Goal: Transaction & Acquisition: Purchase product/service

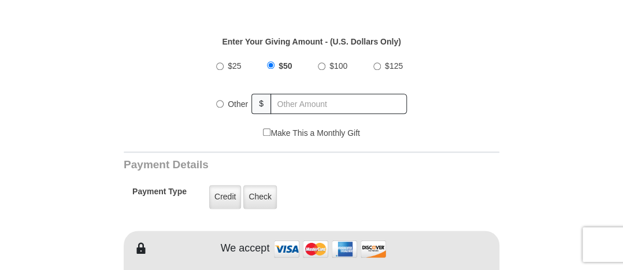
scroll to position [411, 0]
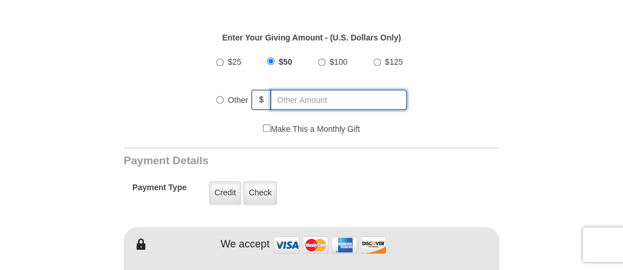
radio input "true"
click at [294, 90] on input "text" at bounding box center [339, 100] width 135 height 20
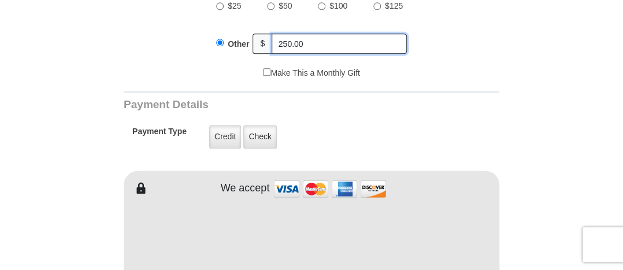
scroll to position [475, 0]
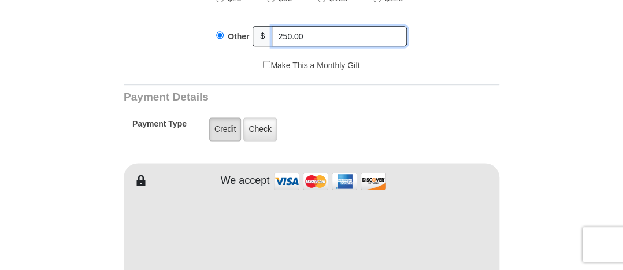
type input "250.00"
click at [215, 120] on label "Credit" at bounding box center [225, 129] width 32 height 24
click at [0, 0] on input "Credit" at bounding box center [0, 0] width 0 height 0
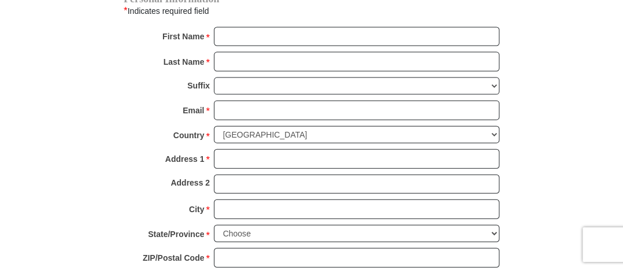
scroll to position [882, 0]
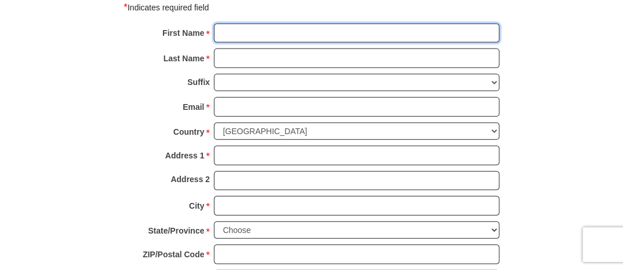
click at [229, 24] on input "First Name *" at bounding box center [357, 34] width 286 height 20
type input "Linda"
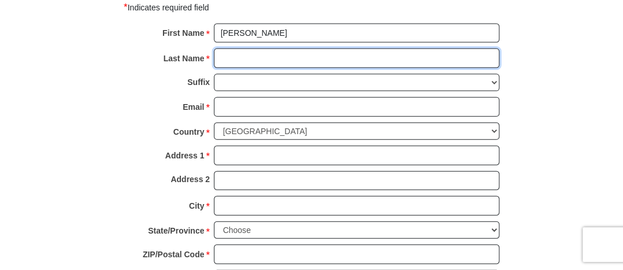
click at [227, 49] on input "Last Name *" at bounding box center [357, 59] width 286 height 20
type input "Lowe"
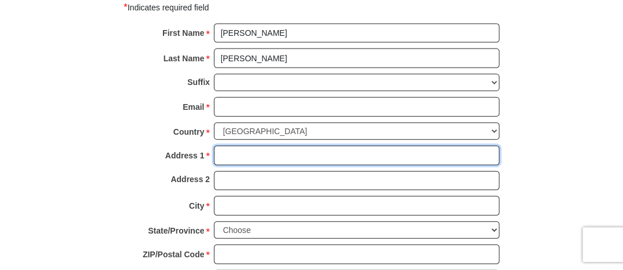
click at [232, 146] on input "Address 1 *" at bounding box center [357, 156] width 286 height 20
type input "8524 Main St"
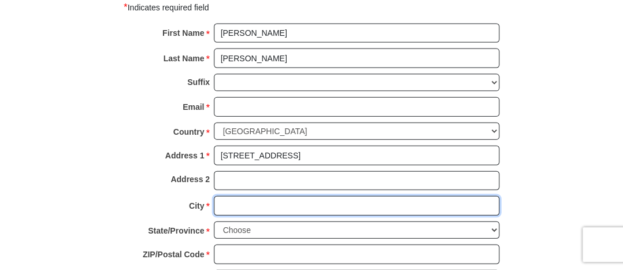
click at [236, 196] on input "City *" at bounding box center [357, 206] width 286 height 20
type input "Campbell"
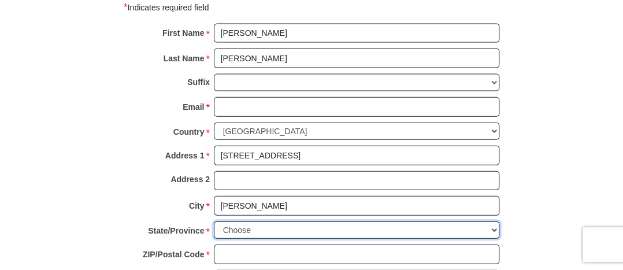
click at [239, 221] on select "Choose Alabama Alaska American Samoa Arizona Arkansas Armed Forces Americas Arm…" at bounding box center [357, 230] width 286 height 18
select select "NY"
click at [214, 221] on select "Choose Alabama Alaska American Samoa Arizona Arkansas Armed Forces Americas Arm…" at bounding box center [357, 230] width 286 height 18
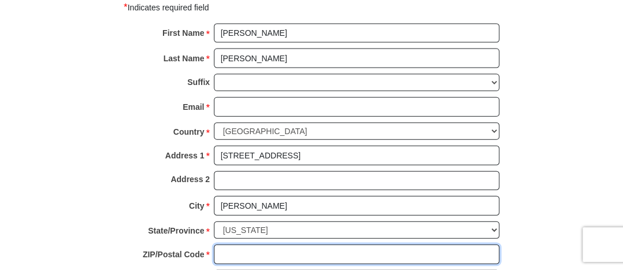
click at [304, 245] on input "ZIP/Postal Code *" at bounding box center [357, 255] width 286 height 20
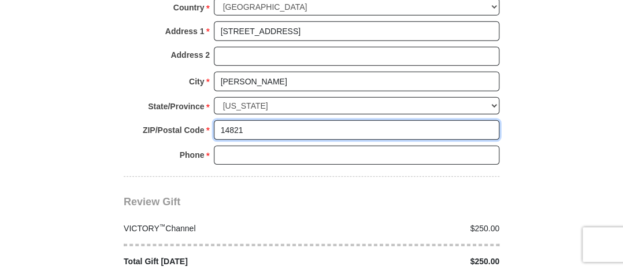
scroll to position [1002, 0]
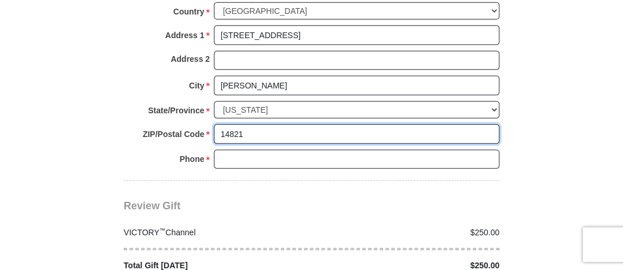
type input "14821"
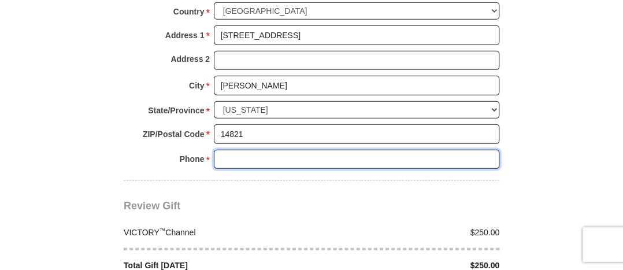
click at [239, 150] on input "Phone * *" at bounding box center [357, 160] width 286 height 20
type input "+1 (607) 654-82"
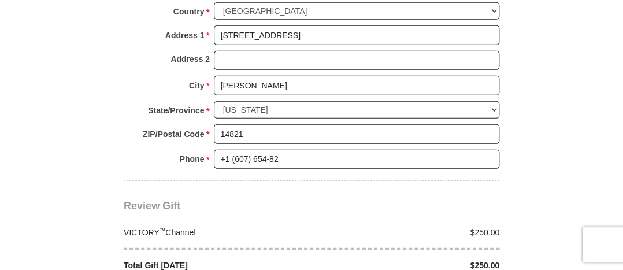
type input "lindaloulowe1@gmail.com"
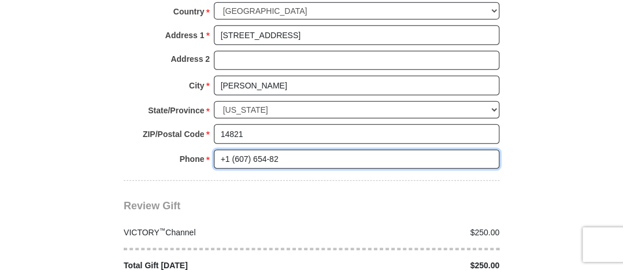
click at [231, 150] on input "+1 (607) 654-82" at bounding box center [357, 160] width 286 height 20
click at [271, 150] on input "(607) 654-82" at bounding box center [357, 160] width 286 height 20
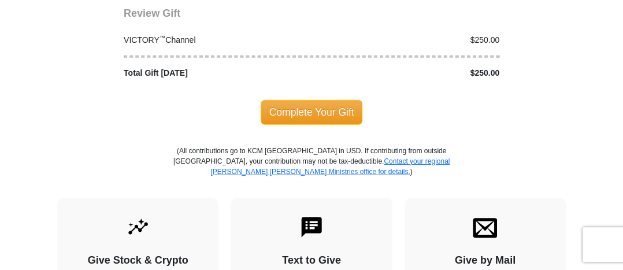
scroll to position [1198, 0]
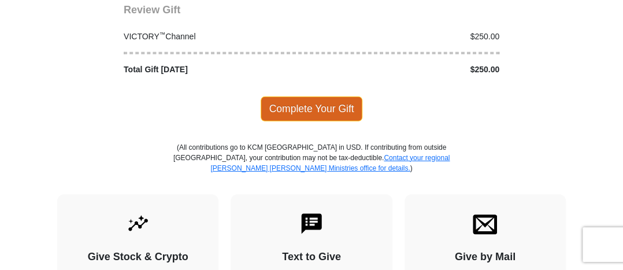
type input "(607) 654-8246"
click at [319, 98] on span "Complete Your Gift" at bounding box center [312, 109] width 102 height 24
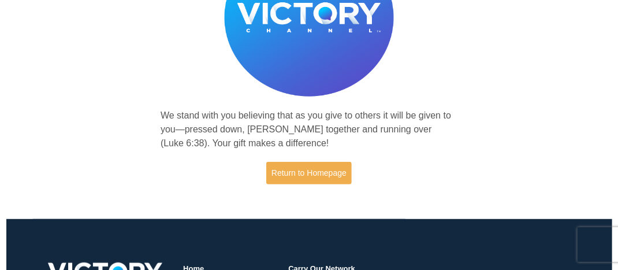
scroll to position [149, 0]
